Goal: Communication & Community: Answer question/provide support

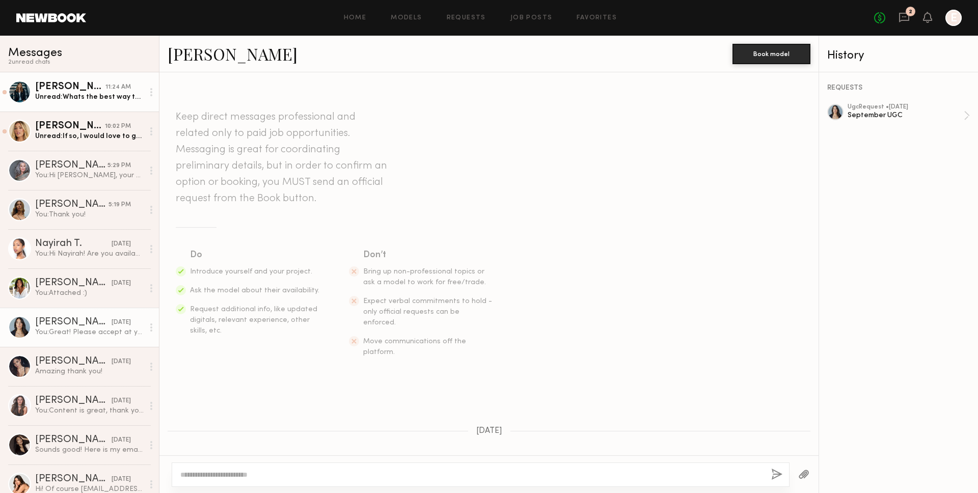
scroll to position [310, 0]
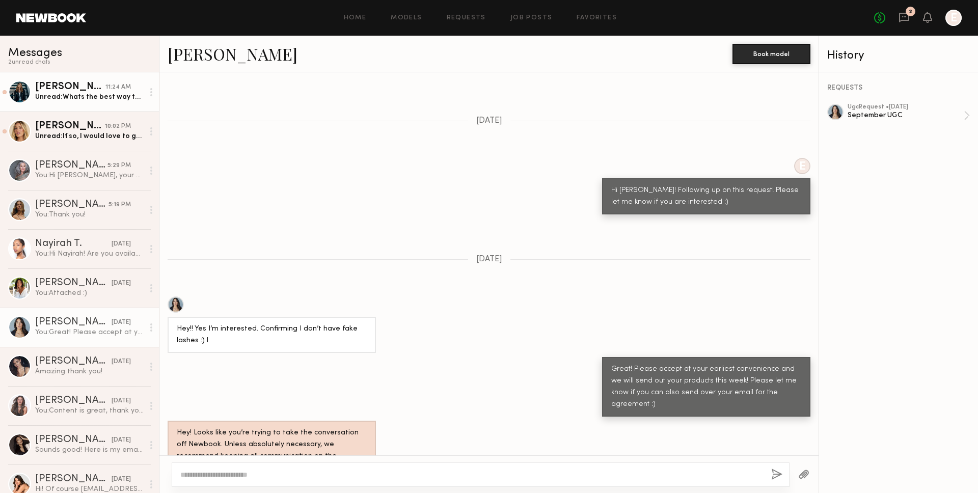
click at [105, 101] on div "Unread: Whats the best way to get you content?" at bounding box center [89, 97] width 109 height 10
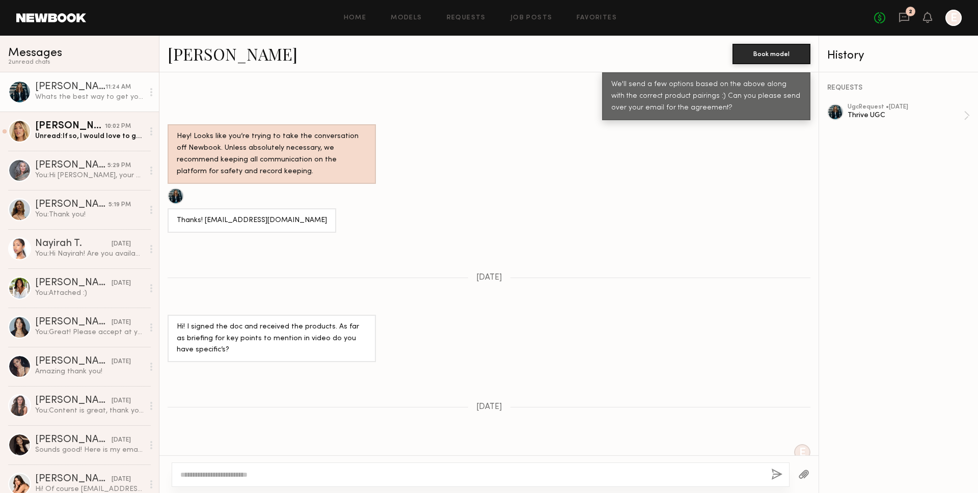
scroll to position [229, 0]
drag, startPoint x: 204, startPoint y: 219, endPoint x: 298, endPoint y: 218, distance: 93.8
click at [298, 218] on div "Thanks! [EMAIL_ADDRESS][DOMAIN_NAME]" at bounding box center [252, 221] width 150 height 12
copy div "[EMAIL_ADDRESS][DOMAIN_NAME]"
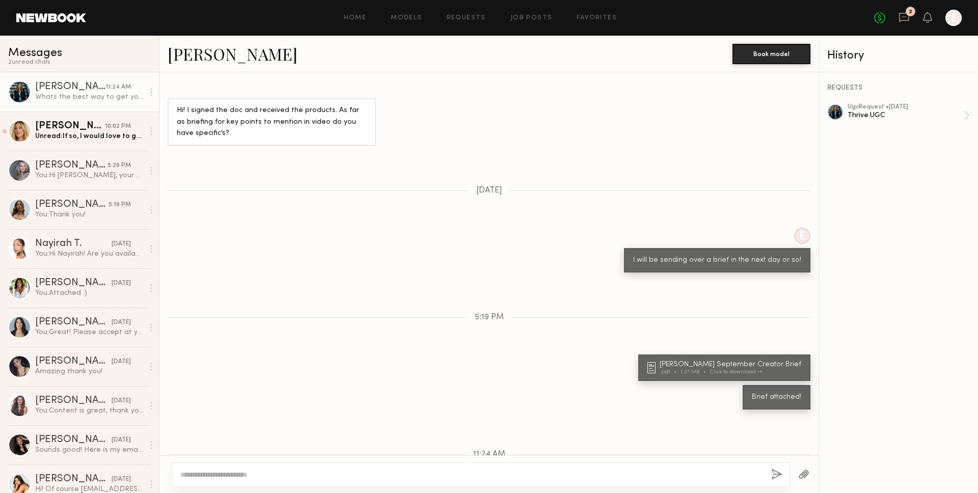
scroll to position [589, 0]
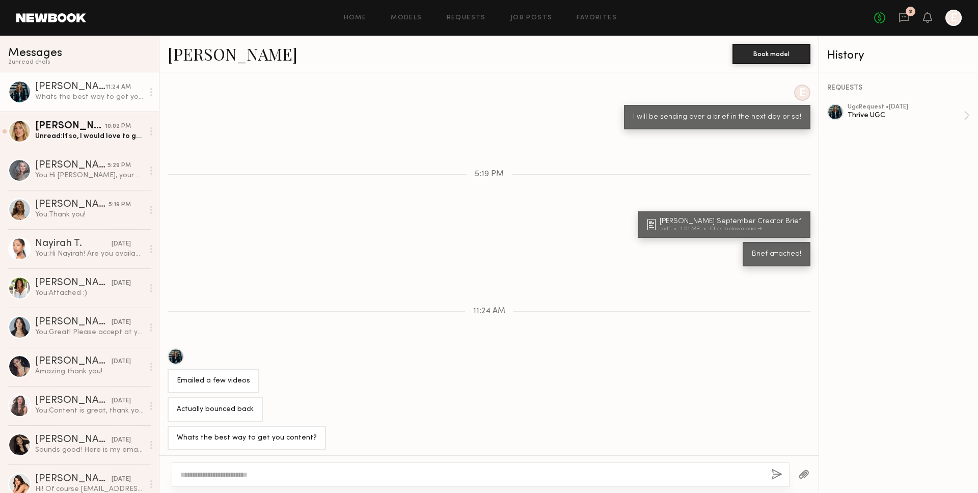
click at [311, 463] on div at bounding box center [481, 475] width 618 height 24
click at [314, 478] on textarea at bounding box center [471, 475] width 583 height 10
paste textarea "**********"
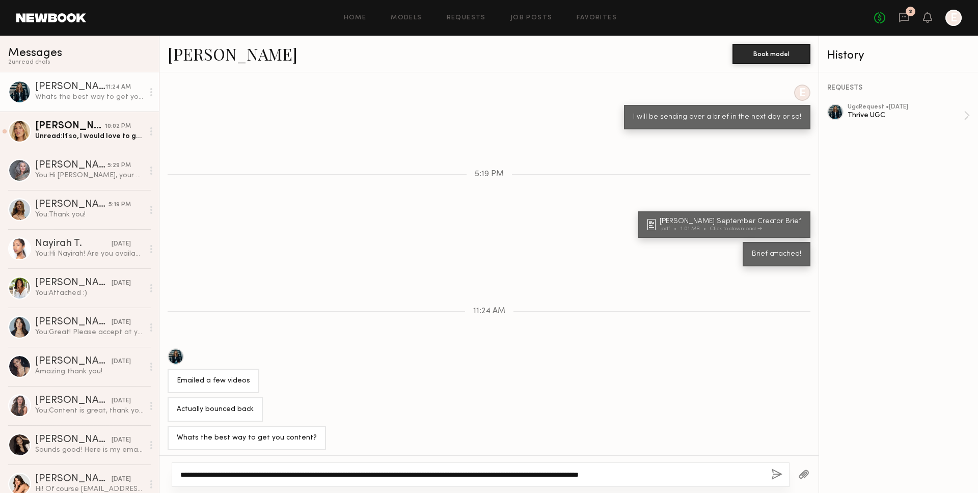
type textarea "**********"
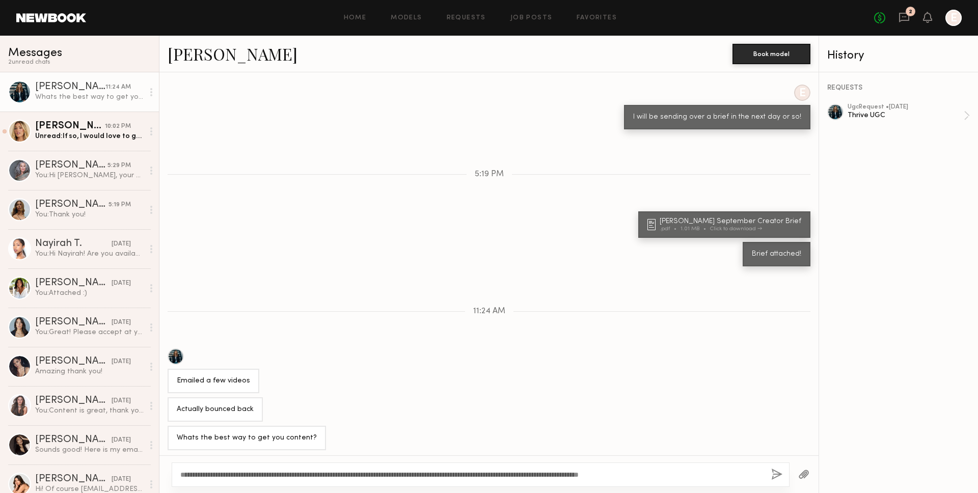
click at [780, 477] on button "button" at bounding box center [776, 475] width 11 height 13
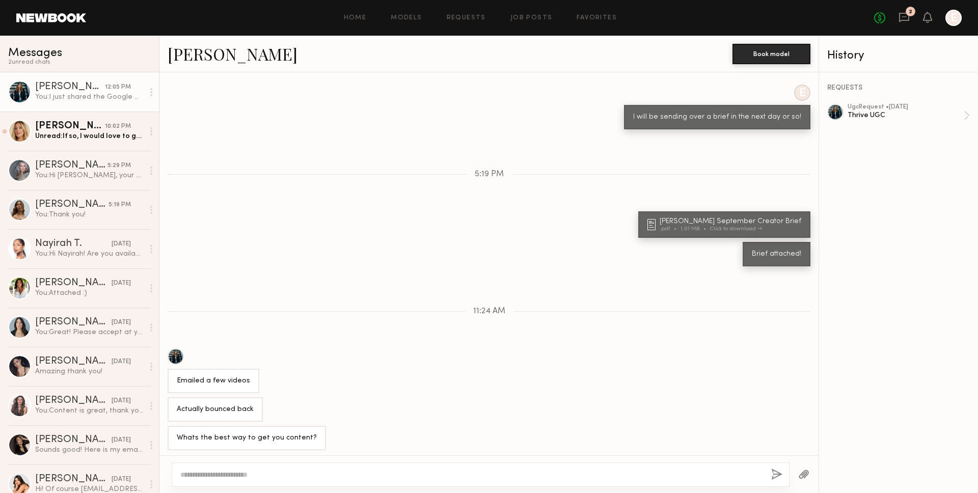
scroll to position [730, 0]
